Goal: Information Seeking & Learning: Learn about a topic

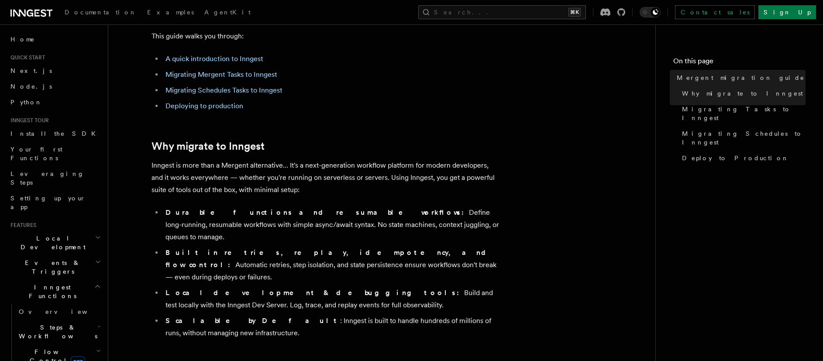
scroll to position [151, 0]
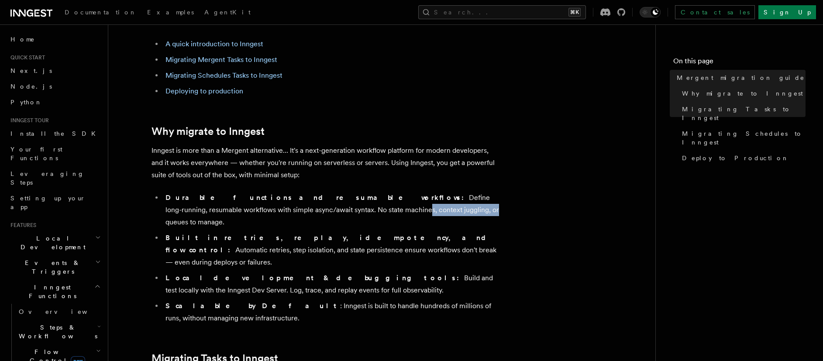
drag, startPoint x: 278, startPoint y: 200, endPoint x: 346, endPoint y: 203, distance: 68.2
click at [346, 203] on li "Durable functions and resumable workflows: Define long-running, resumable workf…" at bounding box center [332, 210] width 338 height 37
click at [329, 234] on strong "Built in retries, replay, idempotency, and flow control:" at bounding box center [330, 244] width 328 height 21
click at [277, 234] on strong "Built in retries, replay, idempotency, and flow control:" at bounding box center [330, 244] width 328 height 21
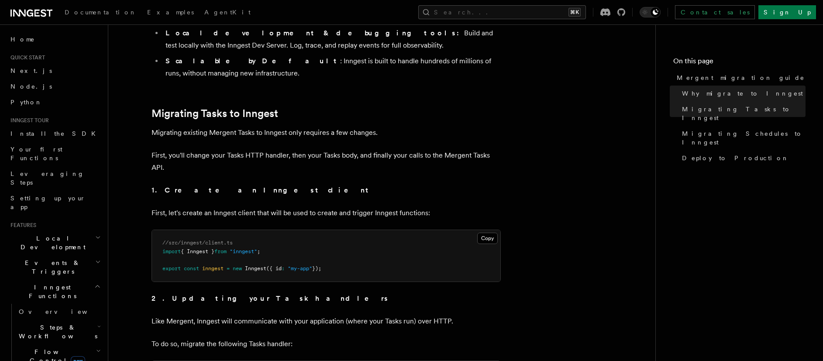
scroll to position [400, 0]
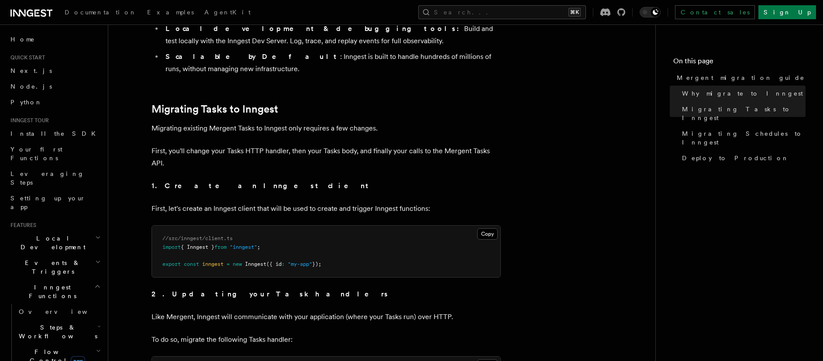
click at [226, 145] on p "First, you'll change your Tasks HTTP handler, then your Tasks body, and finally…" at bounding box center [326, 157] width 349 height 24
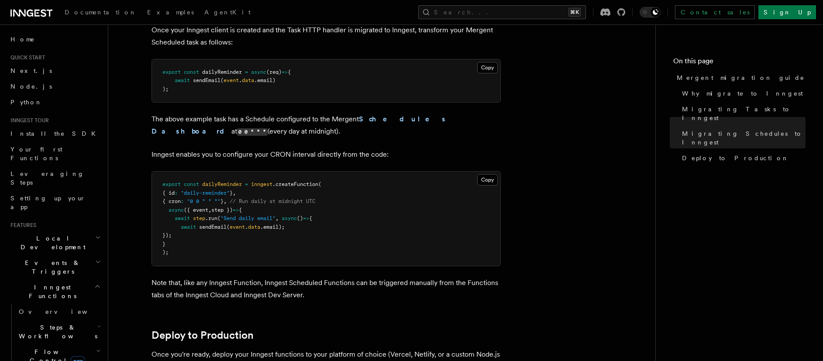
scroll to position [2551, 0]
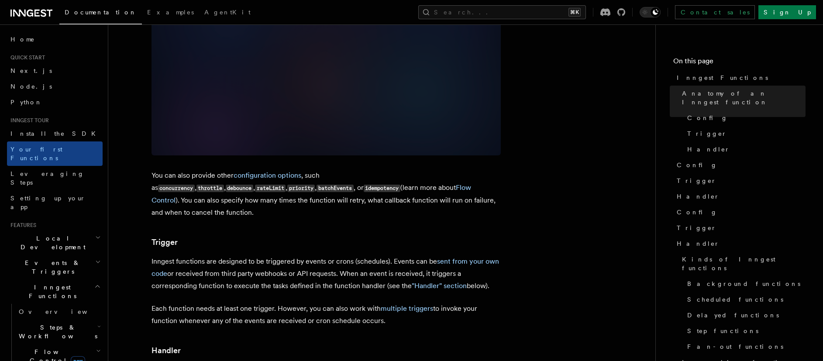
scroll to position [707, 0]
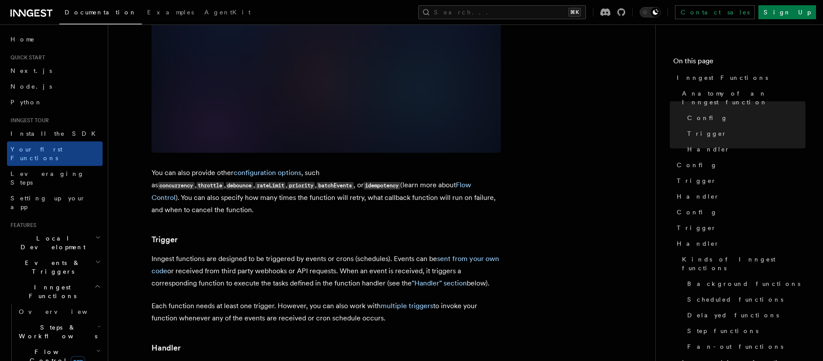
click at [297, 253] on p "Inngest functions are designed to be triggered by events or crons (schedules). …" at bounding box center [326, 271] width 349 height 37
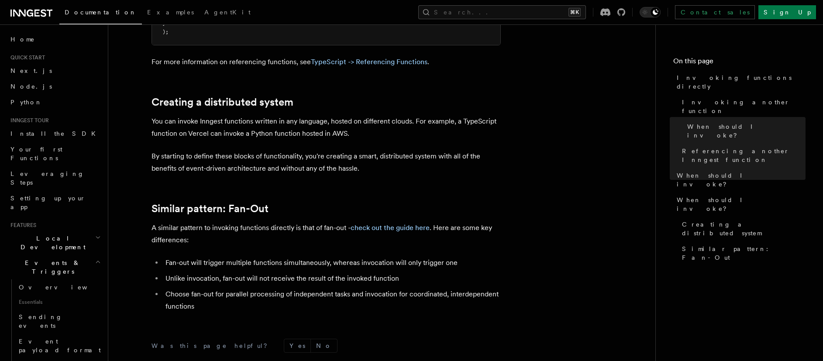
scroll to position [1254, 0]
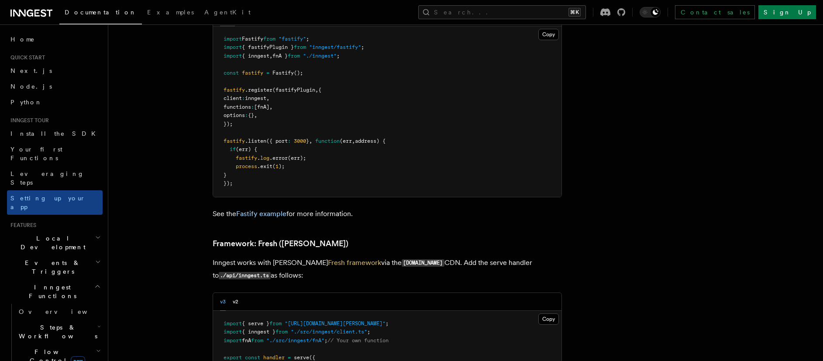
scroll to position [3012, 0]
